Goal: Task Accomplishment & Management: Use online tool/utility

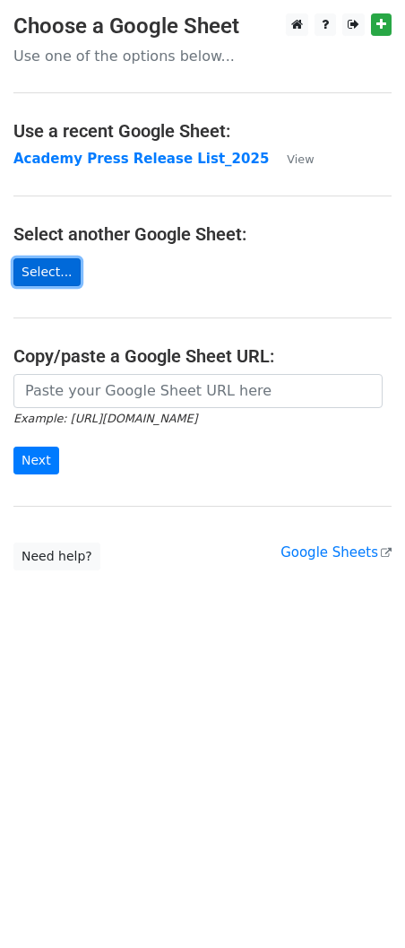
click at [39, 282] on link "Select..." at bounding box center [46, 272] width 67 height 28
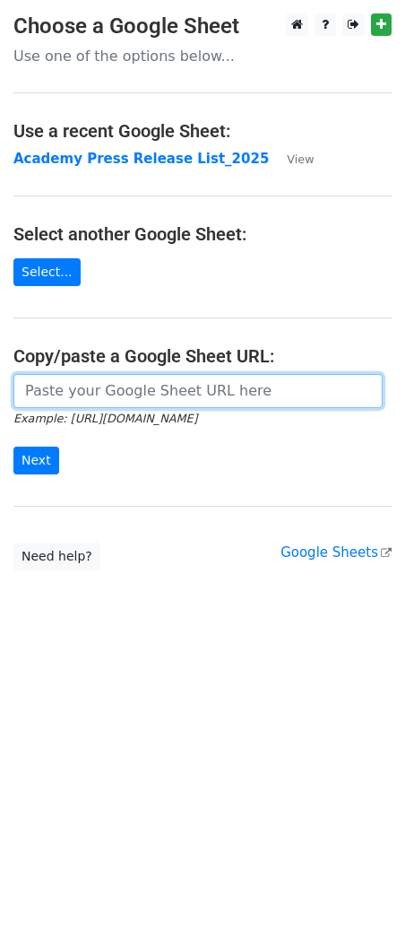
click at [104, 393] on input "url" at bounding box center [198, 391] width 370 height 34
paste input "https://docs.google.com/spreadsheets/d/1qM9UMUBjygbvMvgEGO7KJU3bNAblInnr/edit?g…"
type input "https://docs.google.com/spreadsheets/d/1qM9UMUBjygbvMvgEGO7KJU3bNAblInnr/edit?g…"
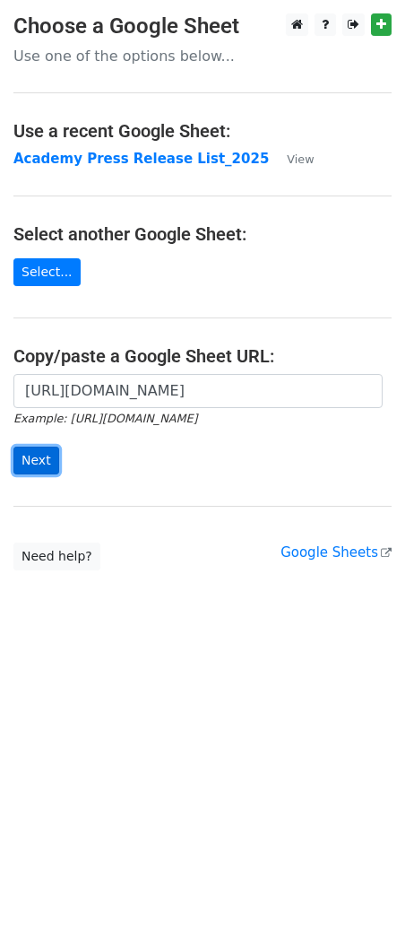
drag, startPoint x: 33, startPoint y: 465, endPoint x: 49, endPoint y: 463, distance: 16.2
click at [33, 465] on input "Next" at bounding box center [36, 461] width 46 height 28
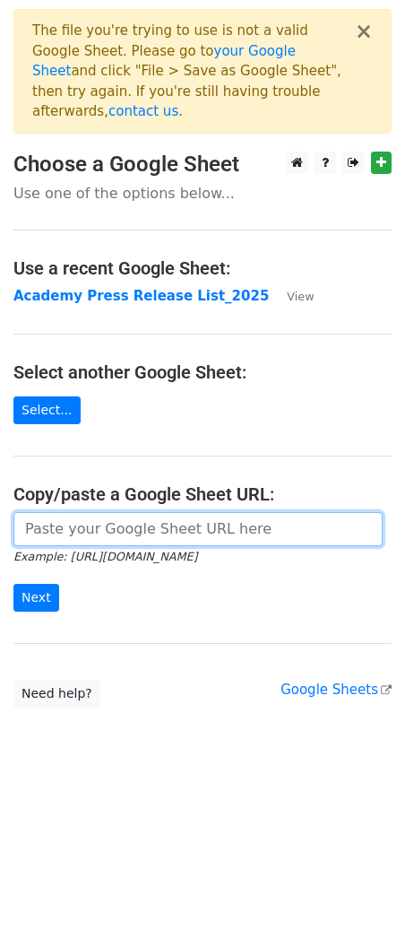
click at [154, 523] on input "url" at bounding box center [198, 529] width 370 height 34
paste input "[URL][DOMAIN_NAME]"
type input "[URL][DOMAIN_NAME]"
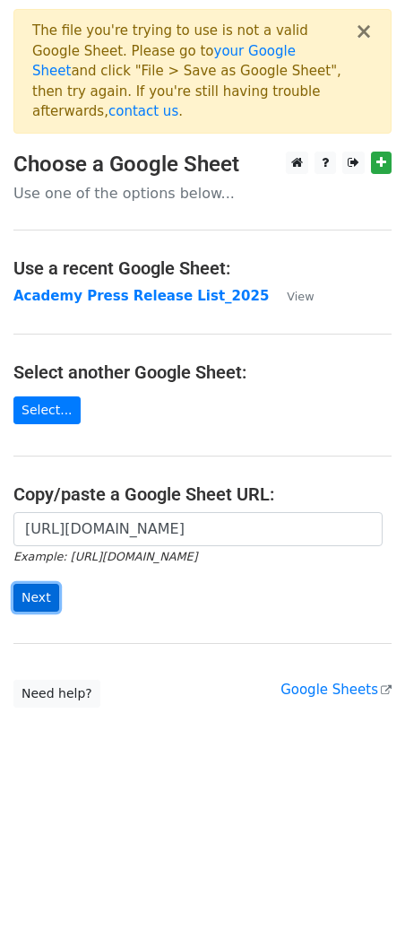
click at [47, 584] on input "Next" at bounding box center [36, 598] width 46 height 28
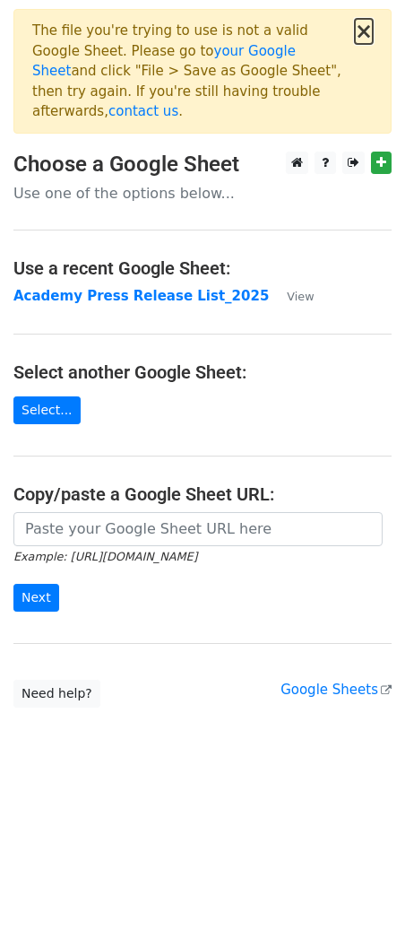
click at [369, 36] on button "×" at bounding box center [364, 32] width 18 height 22
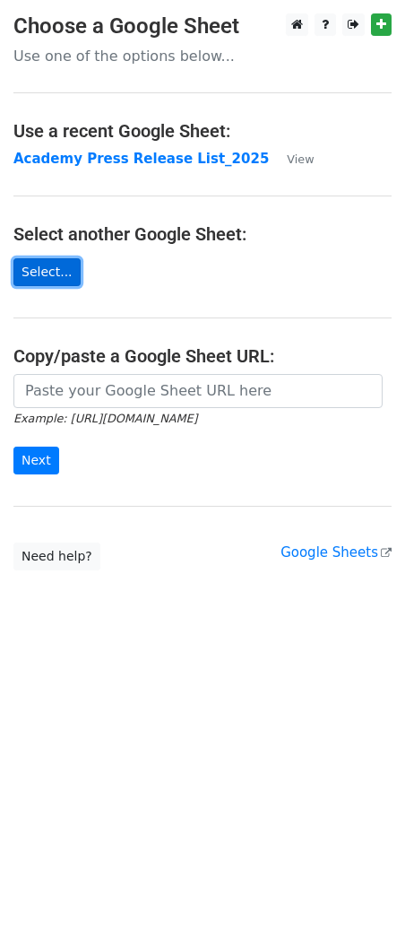
click at [61, 266] on link "Select..." at bounding box center [46, 272] width 67 height 28
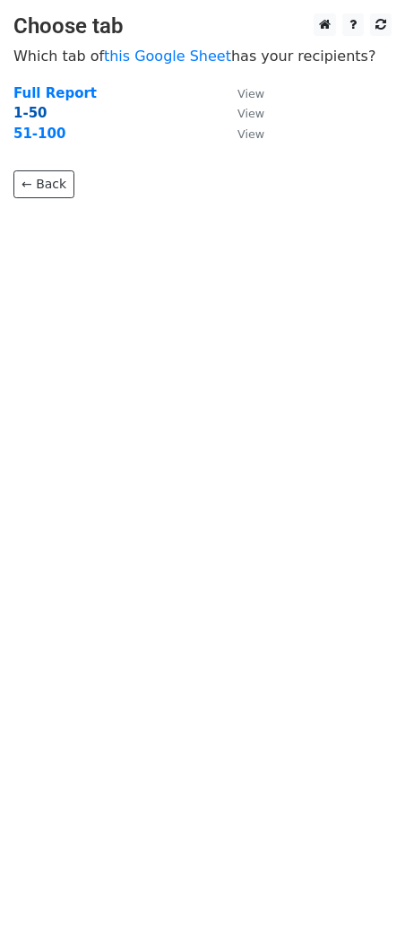
click at [24, 117] on strong "1-50" at bounding box center [30, 113] width 34 height 16
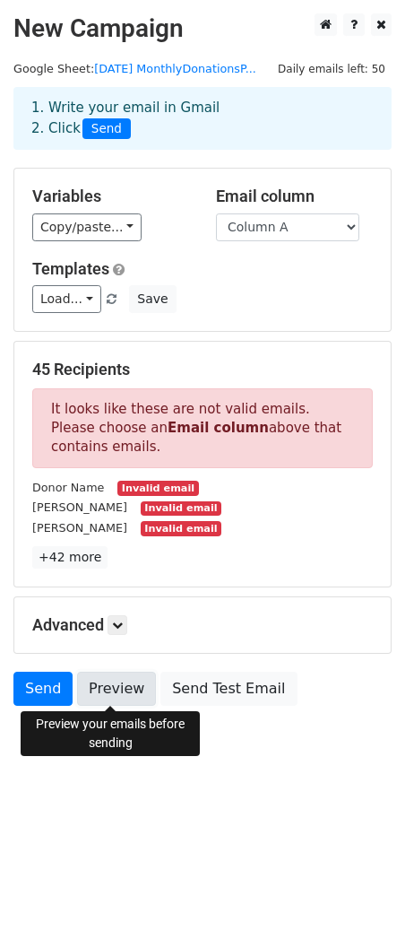
click at [108, 692] on link "Preview" at bounding box center [116, 689] width 79 height 34
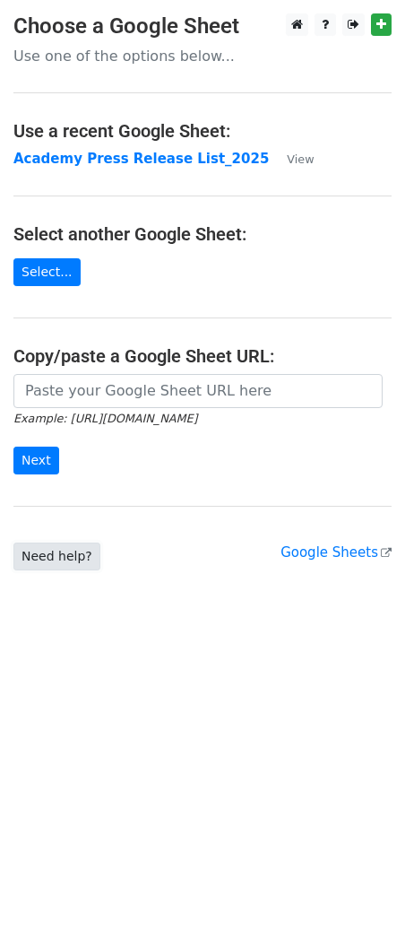
click at [56, 557] on link "Need help?" at bounding box center [56, 557] width 87 height 28
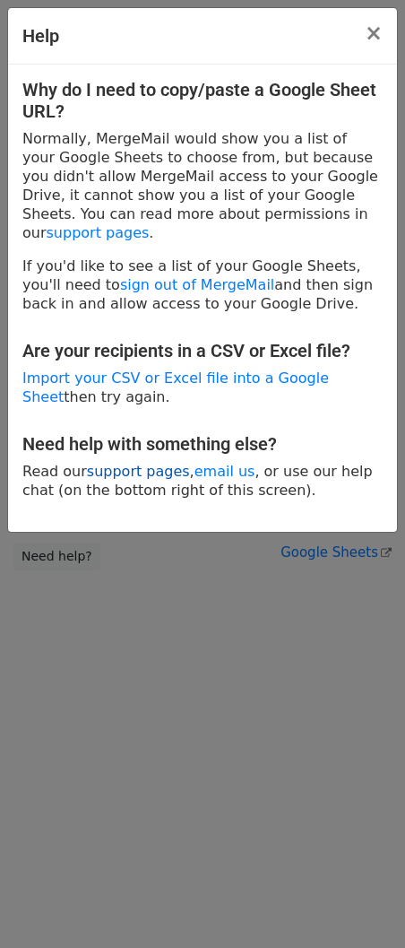
click at [115, 463] on link "support pages" at bounding box center [138, 471] width 103 height 17
